Goal: Task Accomplishment & Management: Use online tool/utility

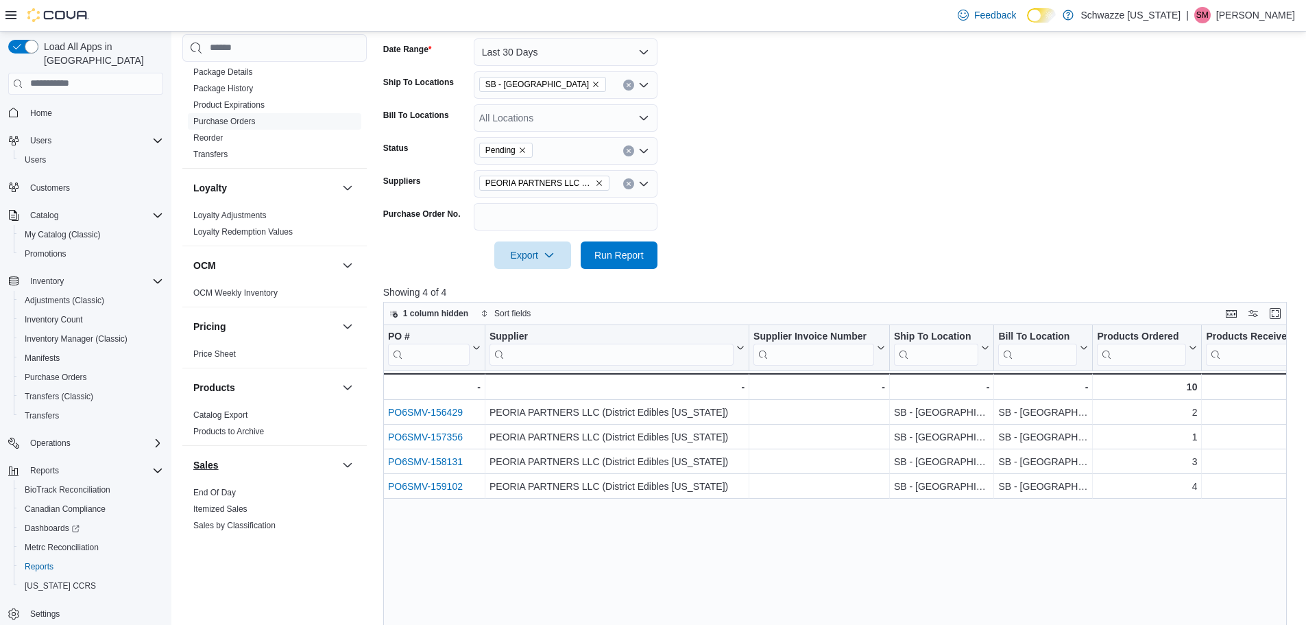
scroll to position [640, 0]
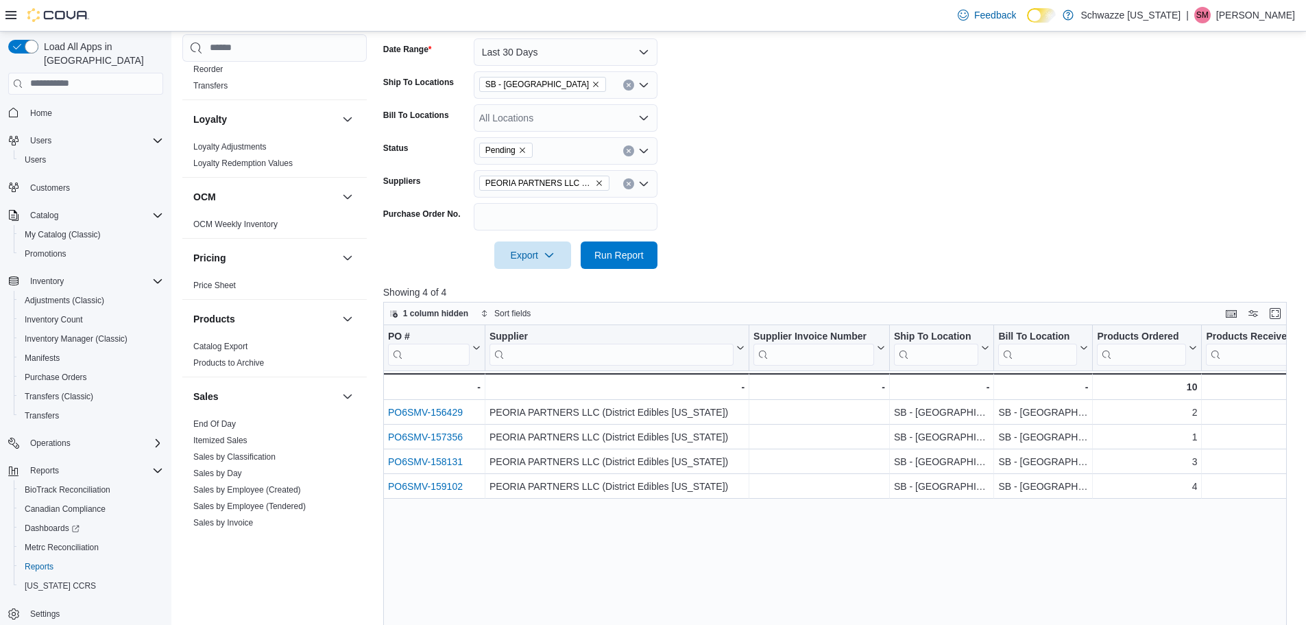
click at [219, 415] on div "Sales" at bounding box center [274, 396] width 184 height 38
click at [218, 424] on link "End Of Day" at bounding box center [214, 424] width 43 height 10
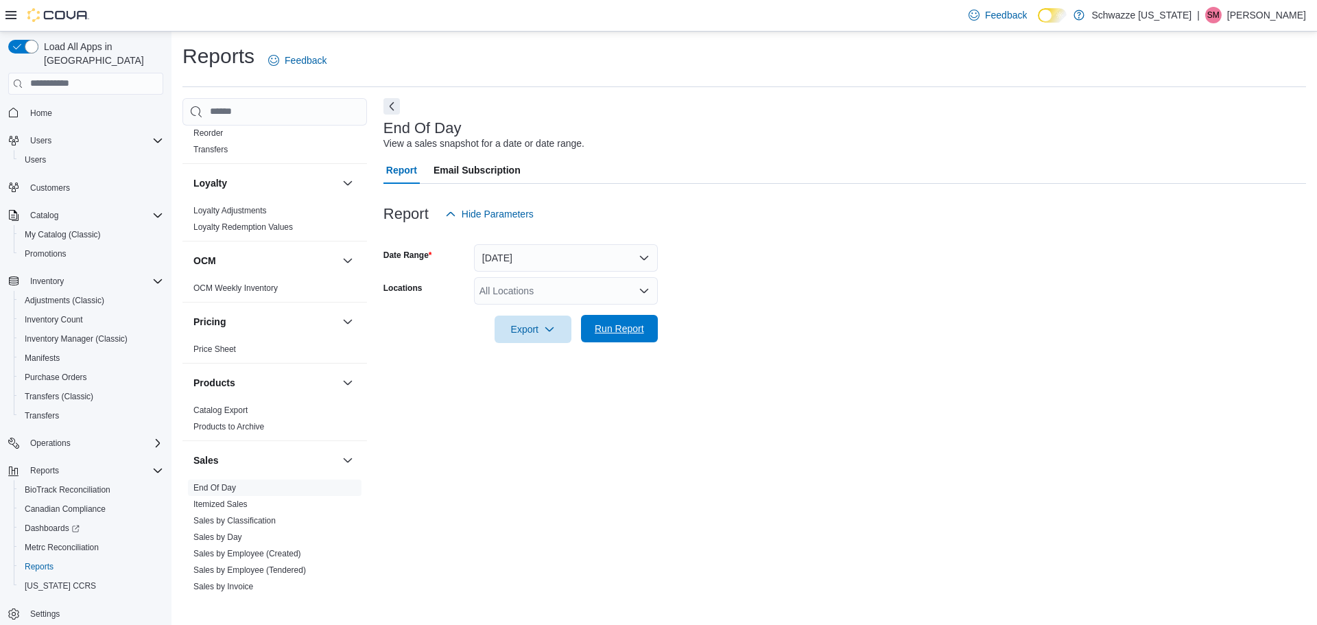
click at [648, 317] on span "Run Report" at bounding box center [619, 328] width 60 height 27
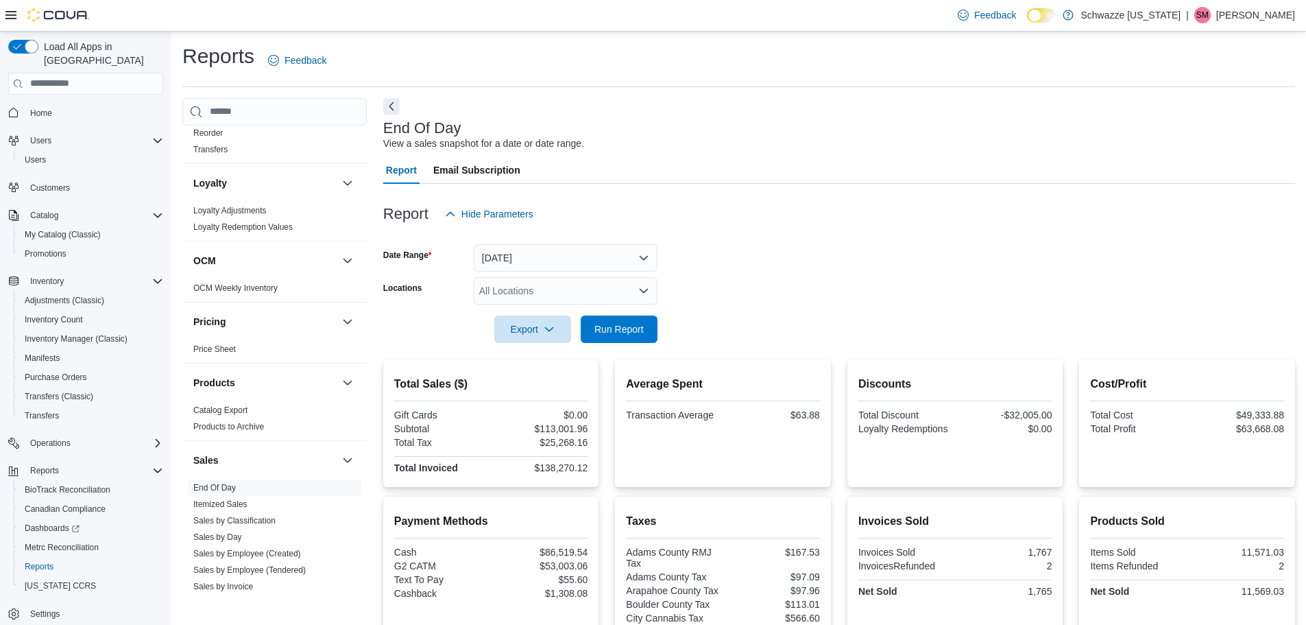
click at [551, 296] on div "All Locations" at bounding box center [566, 290] width 184 height 27
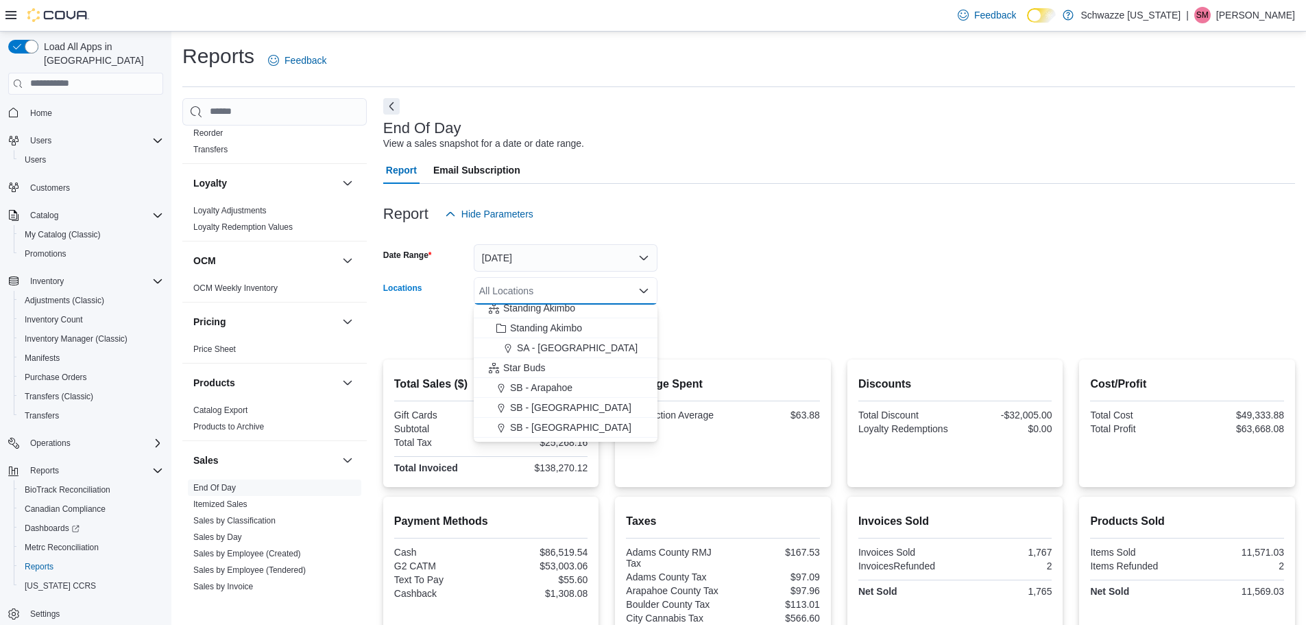
scroll to position [137, 0]
click at [541, 402] on span "SB - [GEOGRAPHIC_DATA]" at bounding box center [570, 396] width 121 height 14
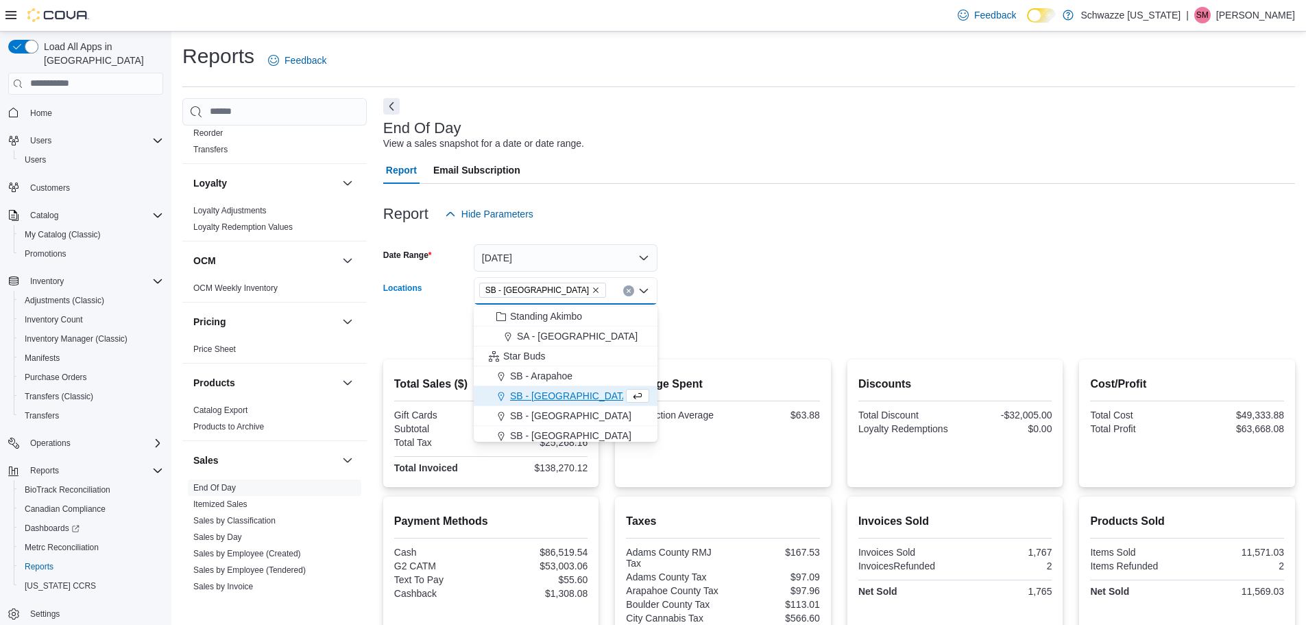
click at [804, 296] on form "Date Range [DATE] Locations SB - [GEOGRAPHIC_DATA] Combo box. Selected. SB - [G…" at bounding box center [839, 285] width 912 height 115
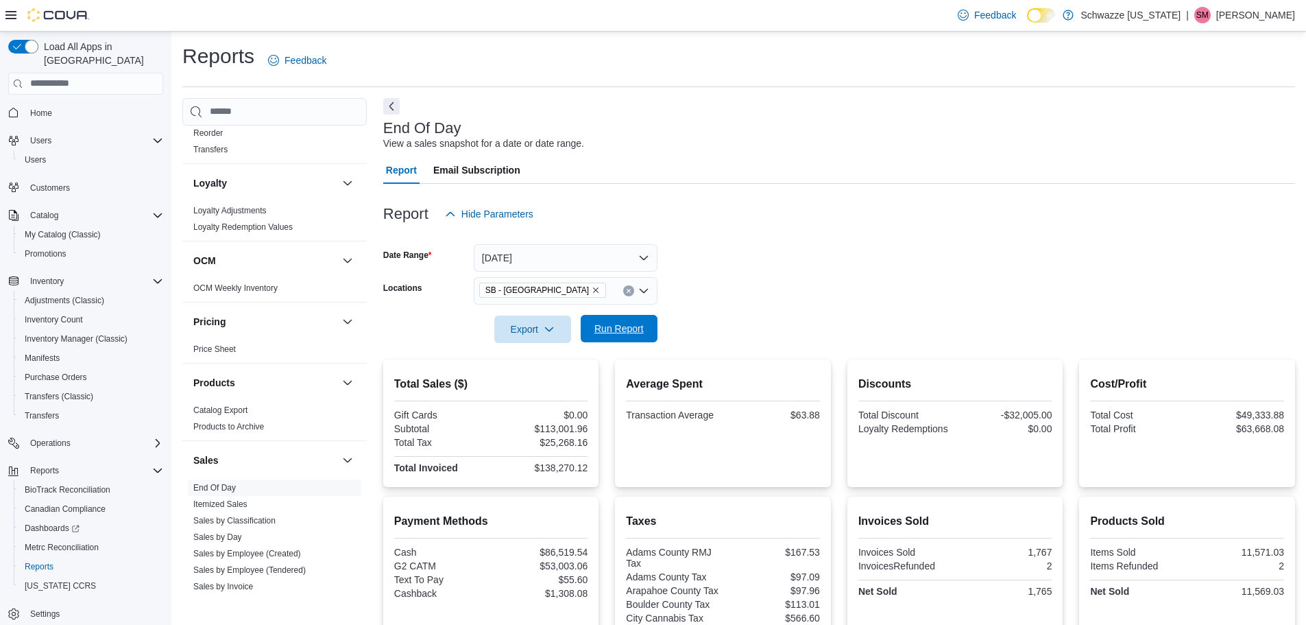
click at [599, 333] on span "Run Report" at bounding box center [619, 329] width 49 height 14
click at [635, 322] on span "Run Report" at bounding box center [619, 328] width 60 height 27
